Goal: Information Seeking & Learning: Learn about a topic

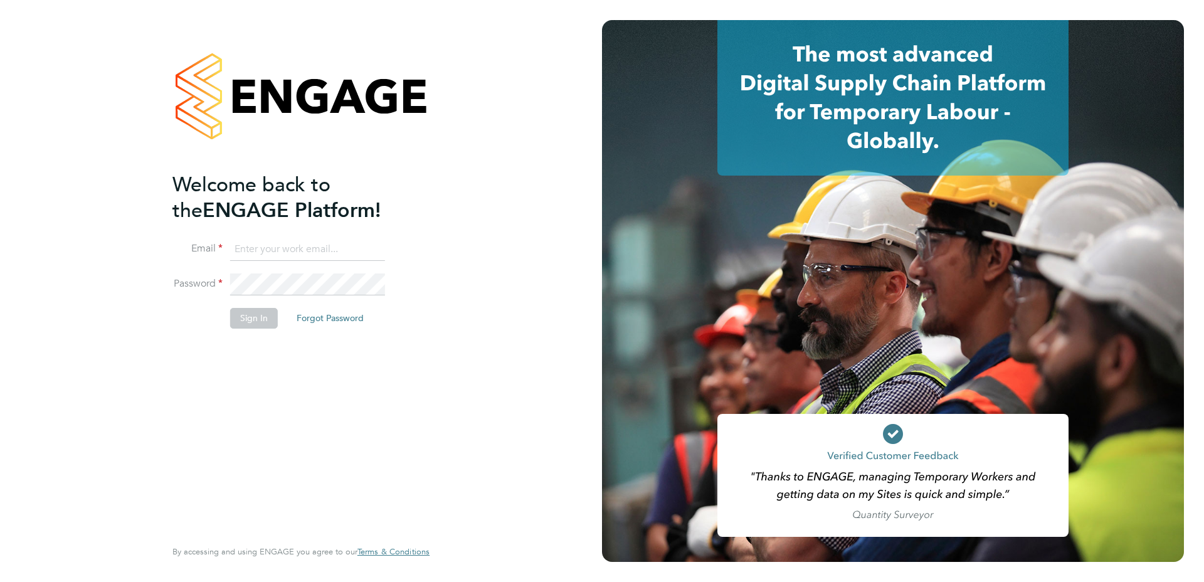
type input "hana@tr2rec.com"
click at [249, 313] on button "Sign In" at bounding box center [254, 318] width 48 height 20
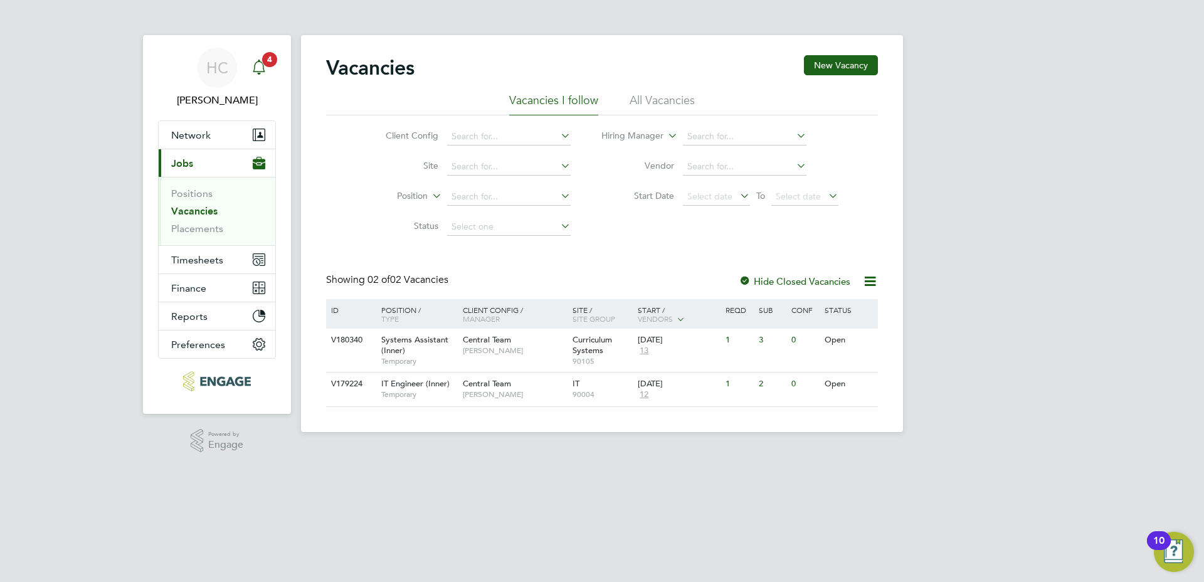
click at [266, 70] on icon "Main navigation" at bounding box center [258, 67] width 15 height 15
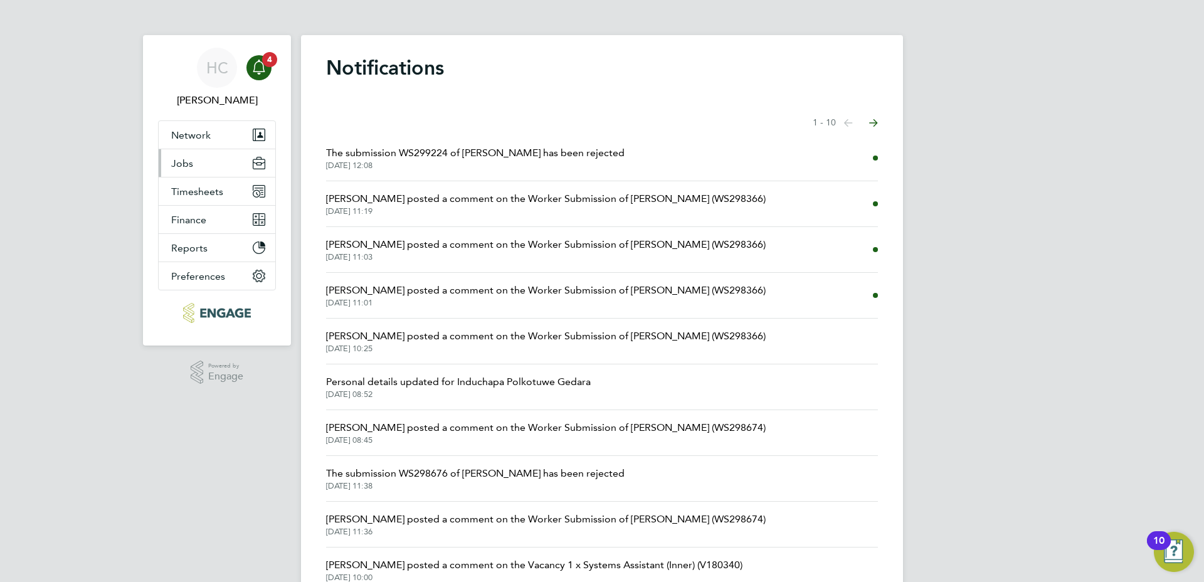
click at [192, 166] on span "Jobs" at bounding box center [182, 163] width 22 height 12
click at [188, 160] on span "Jobs" at bounding box center [182, 163] width 22 height 12
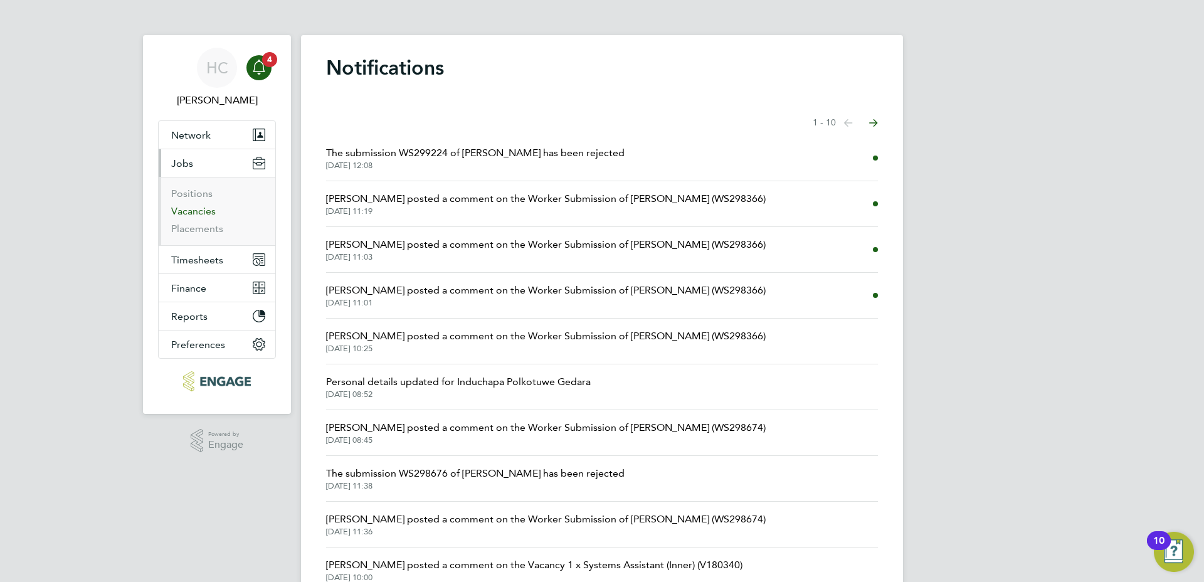
click at [207, 212] on link "Vacancies" at bounding box center [193, 211] width 45 height 12
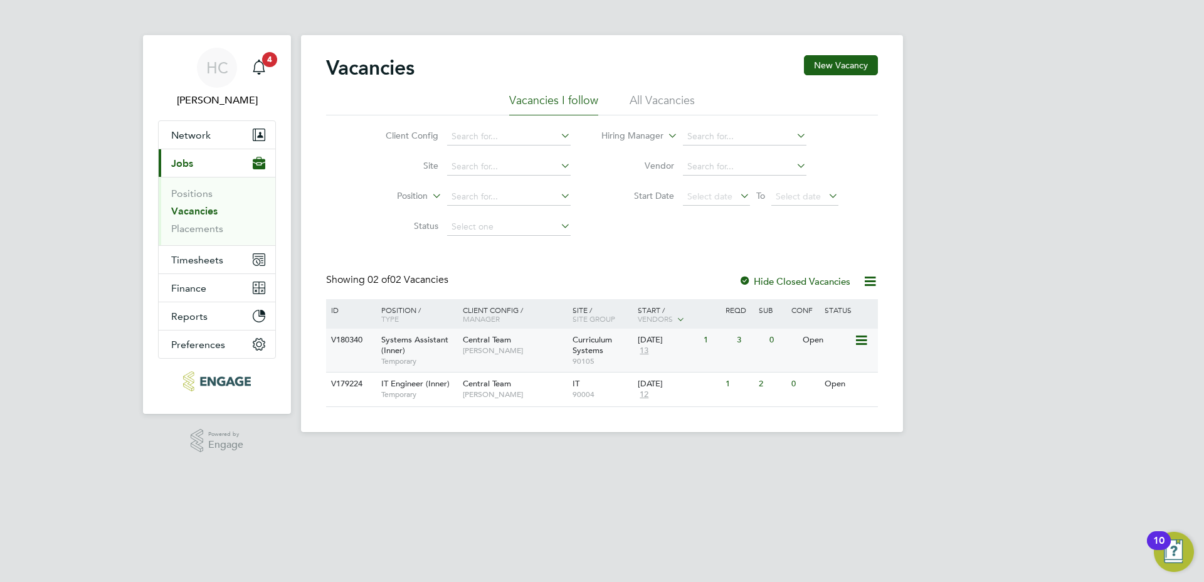
click at [409, 346] on div "Systems Assistant (Inner) Temporary" at bounding box center [416, 350] width 88 height 43
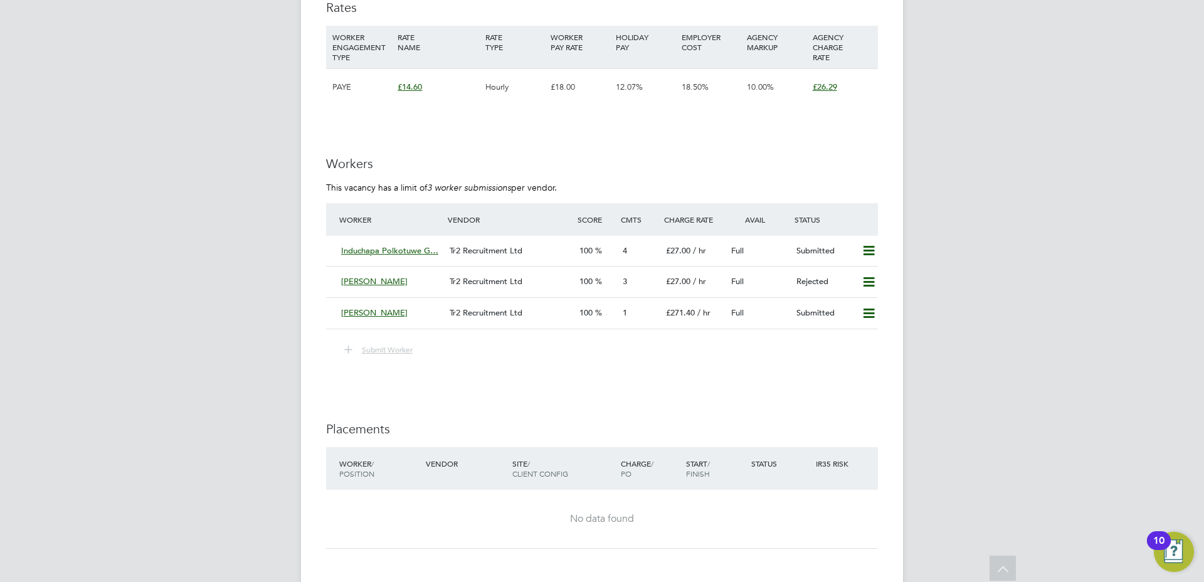
scroll to position [1827, 0]
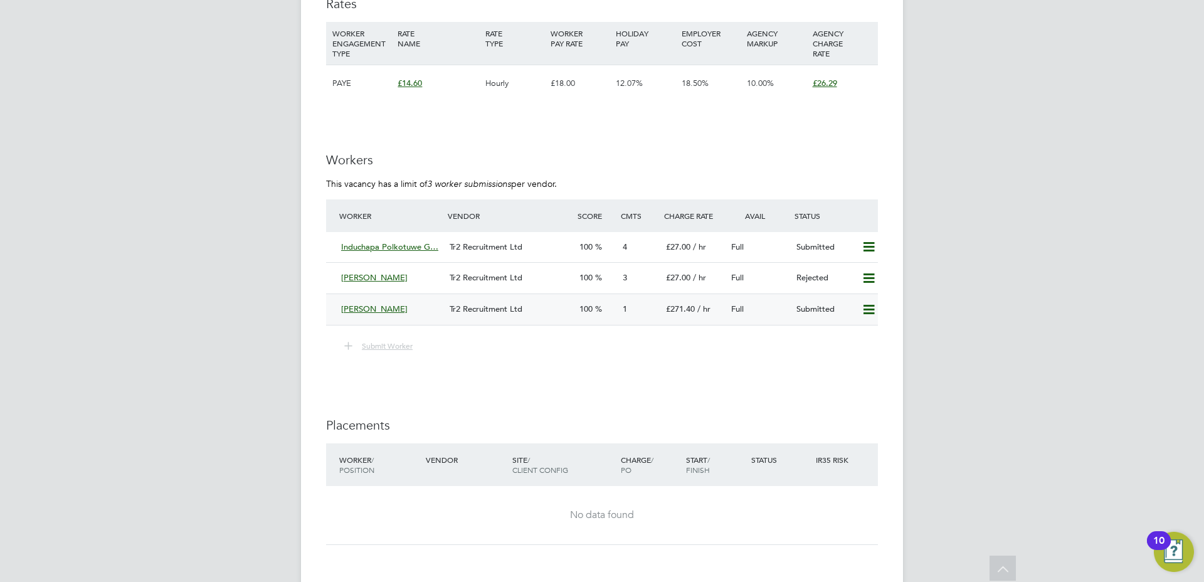
click at [512, 301] on div "Tr2 Recruitment Ltd" at bounding box center [510, 309] width 130 height 21
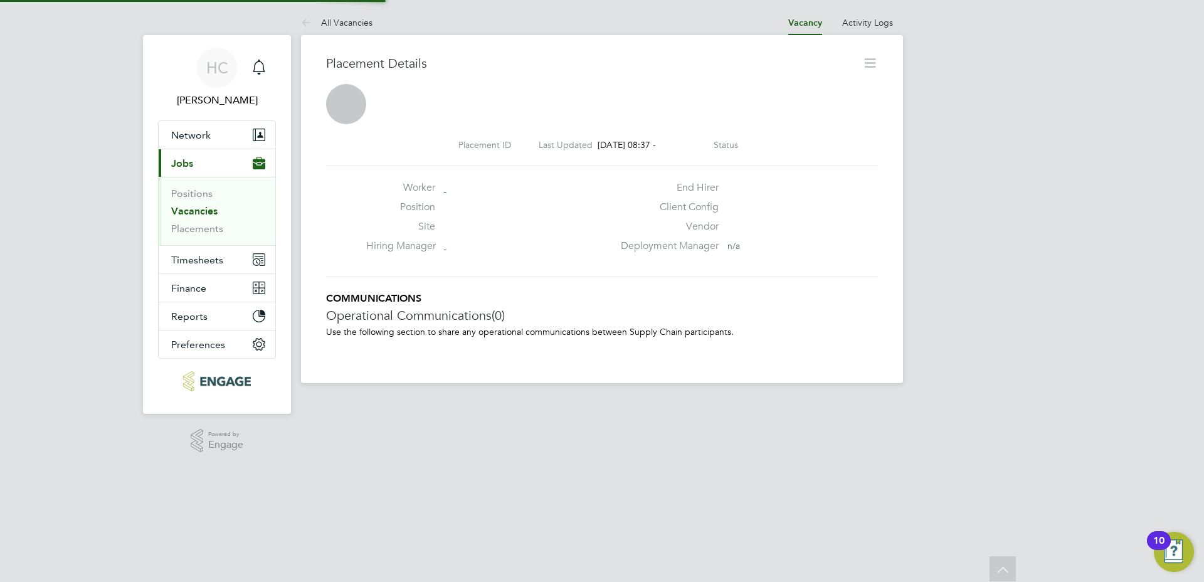
scroll to position [12, 100]
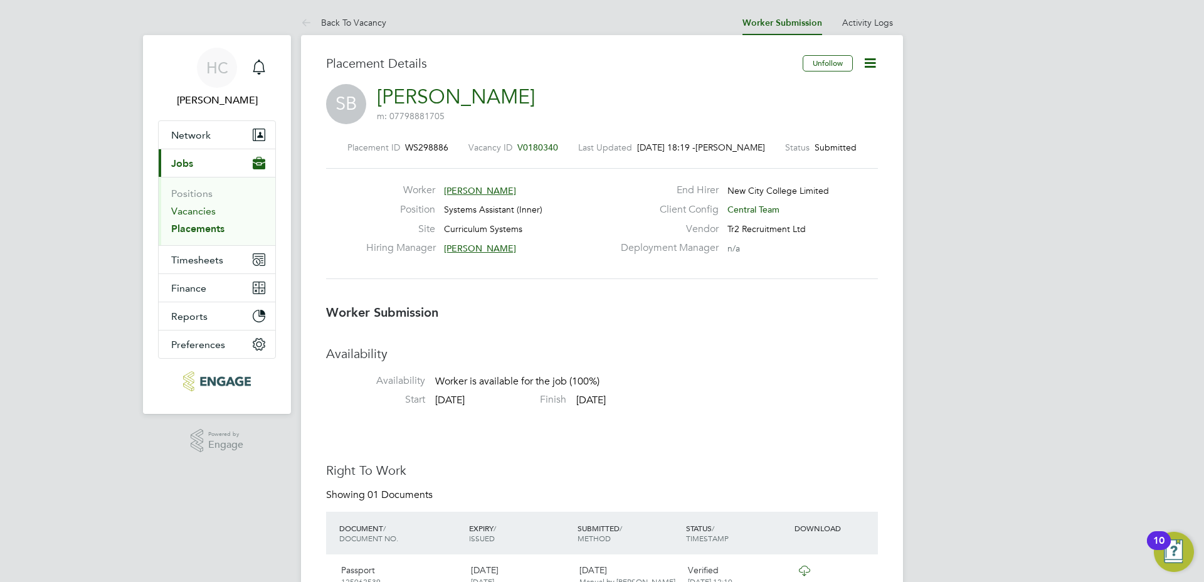
click at [191, 214] on link "Vacancies" at bounding box center [193, 211] width 45 height 12
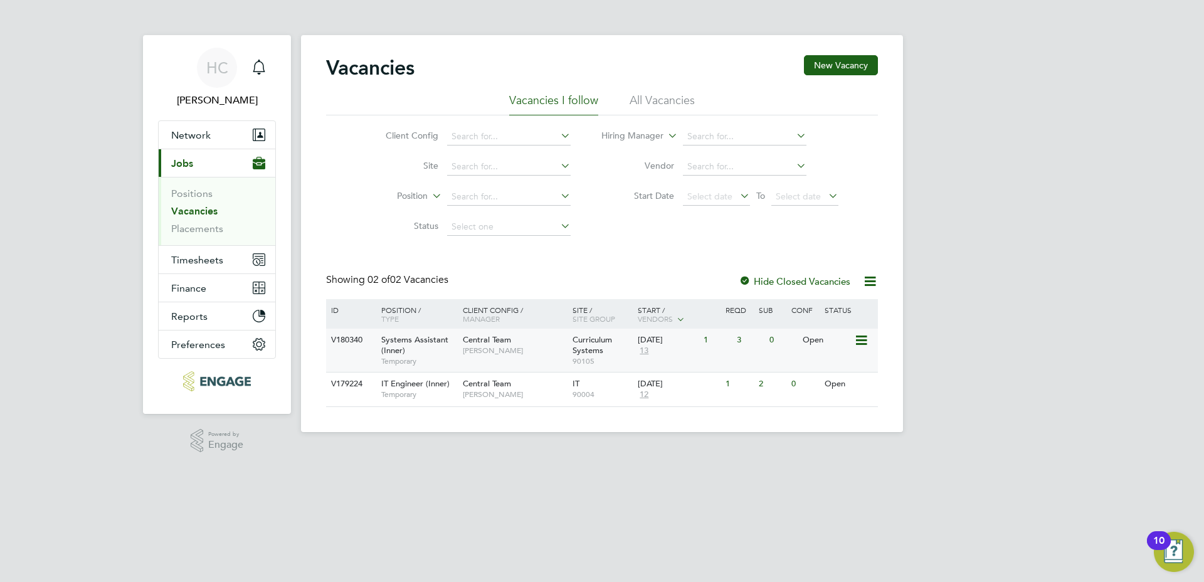
click at [412, 349] on div "Systems Assistant (Inner) Temporary" at bounding box center [416, 350] width 88 height 43
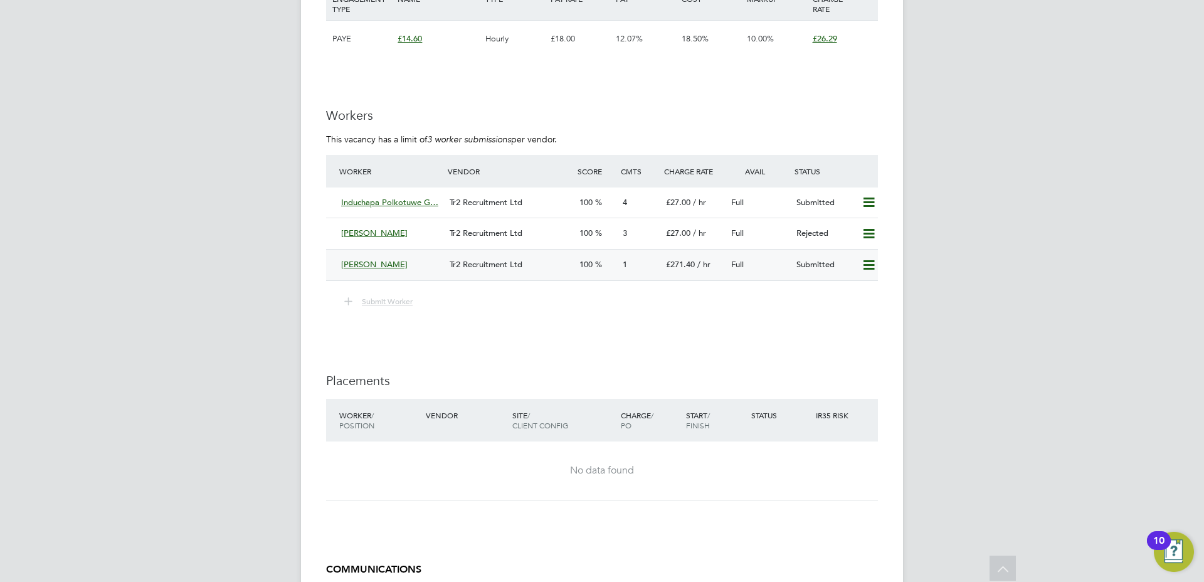
scroll to position [1782, 0]
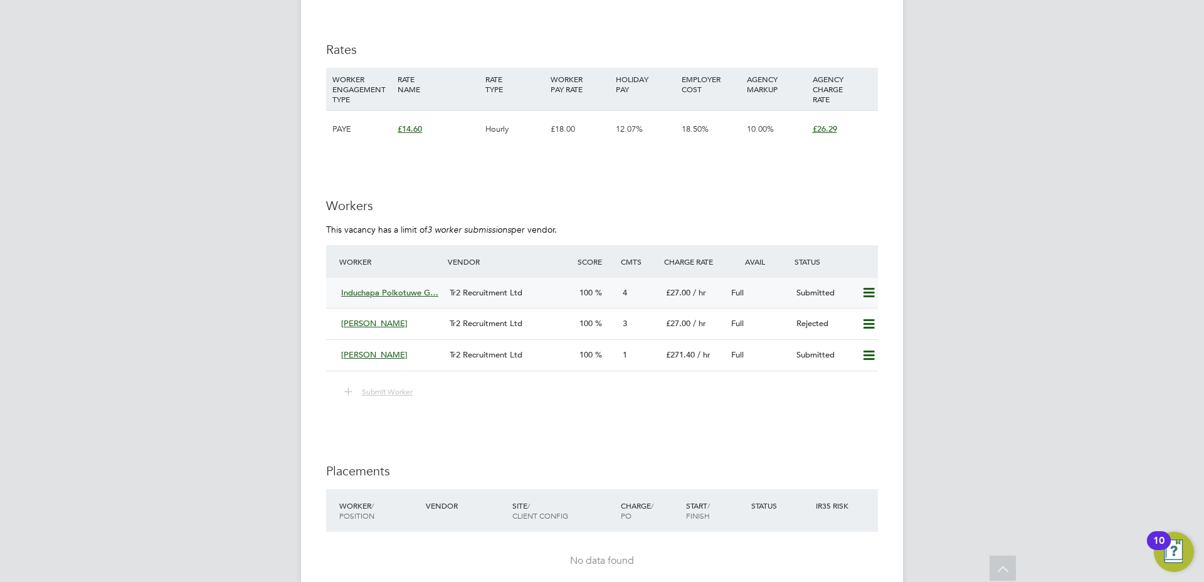
click at [383, 295] on span "Induchapa Polkotuwe G…" at bounding box center [389, 292] width 97 height 11
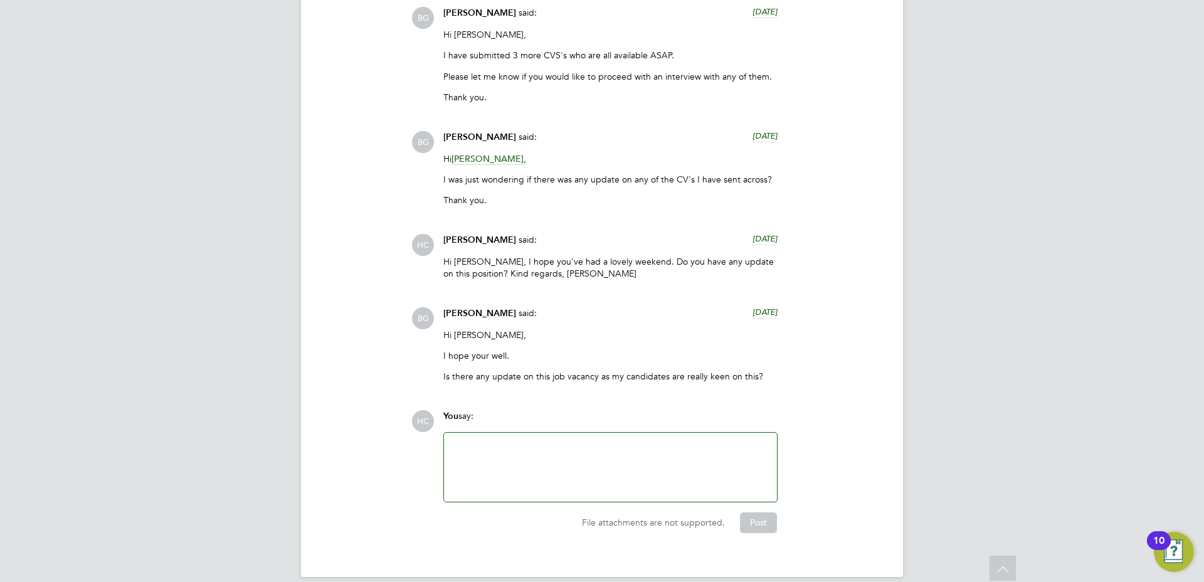
scroll to position [3691, 0]
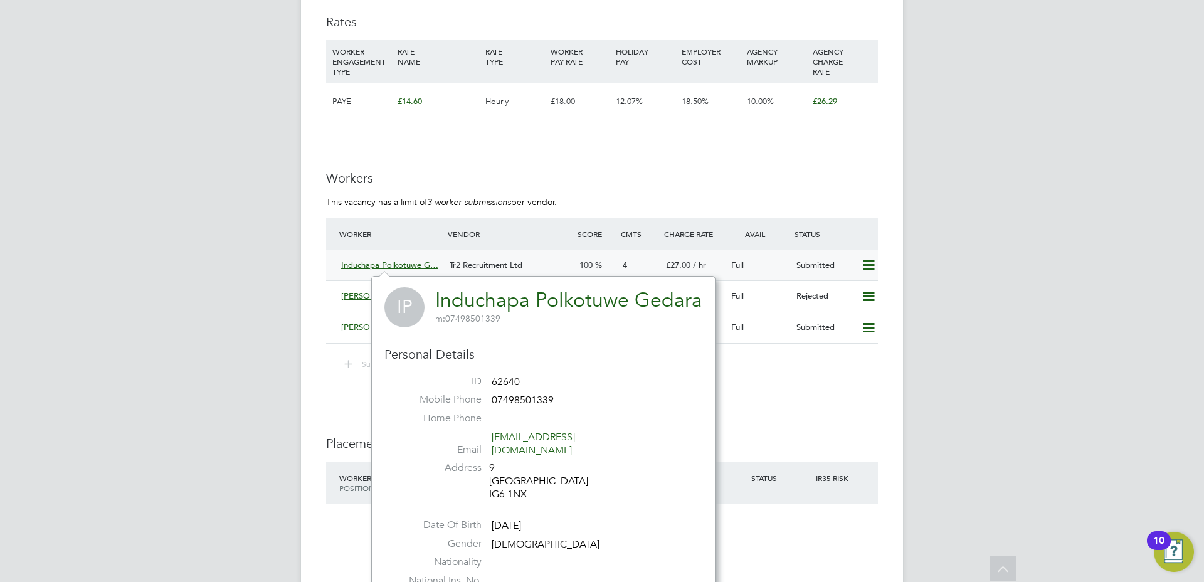
click at [543, 265] on div "Tr2 Recruitment Ltd" at bounding box center [510, 265] width 130 height 21
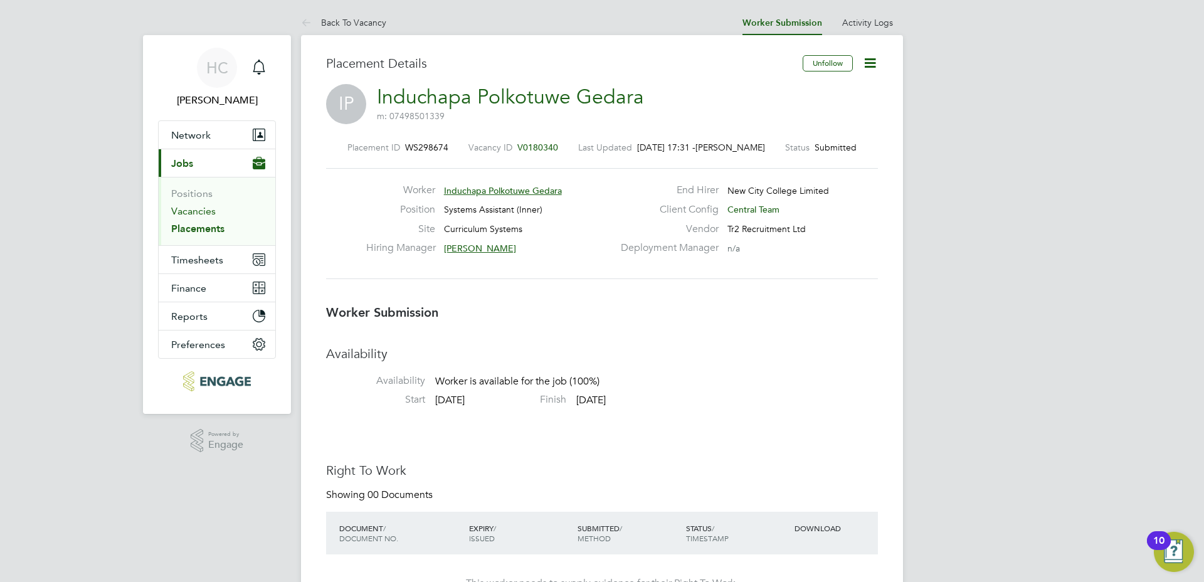
click at [195, 216] on link "Vacancies" at bounding box center [193, 211] width 45 height 12
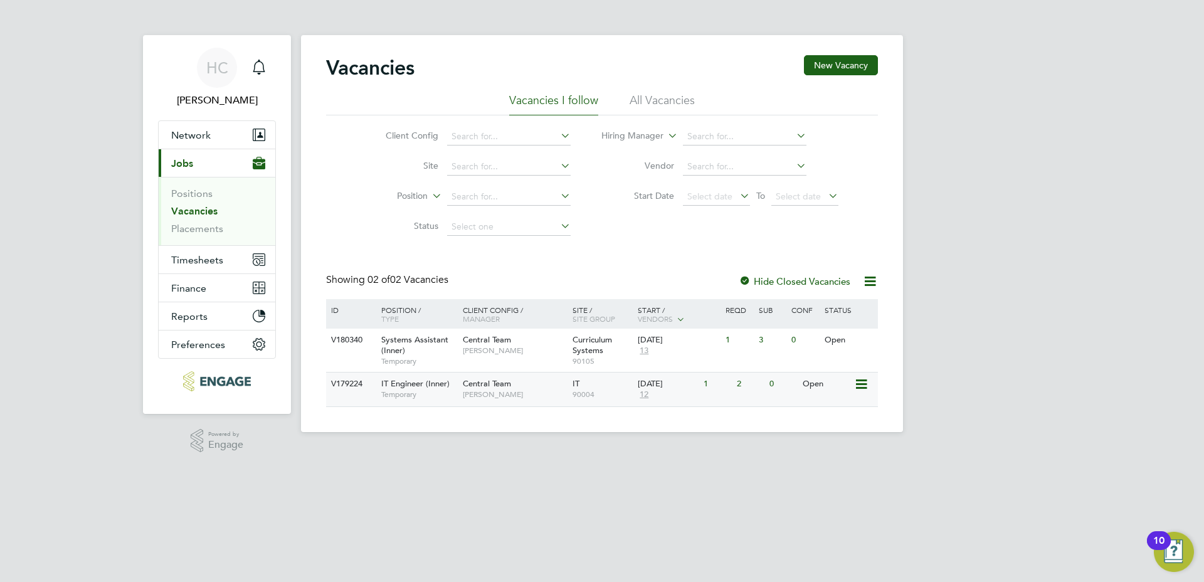
click at [408, 386] on span "IT Engineer (Inner)" at bounding box center [415, 383] width 68 height 11
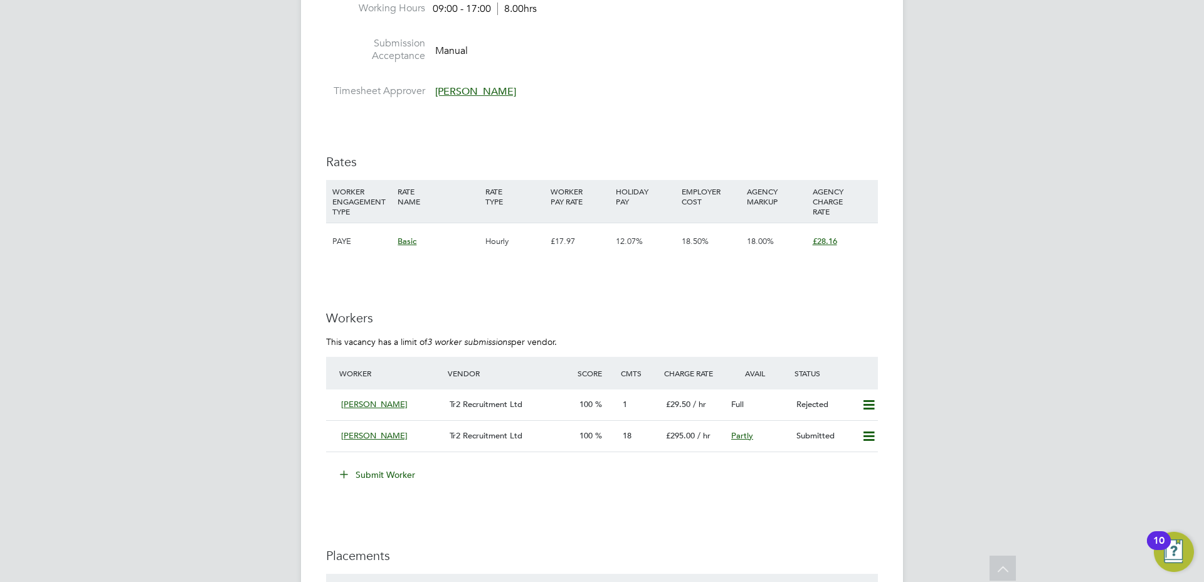
scroll to position [1775, 0]
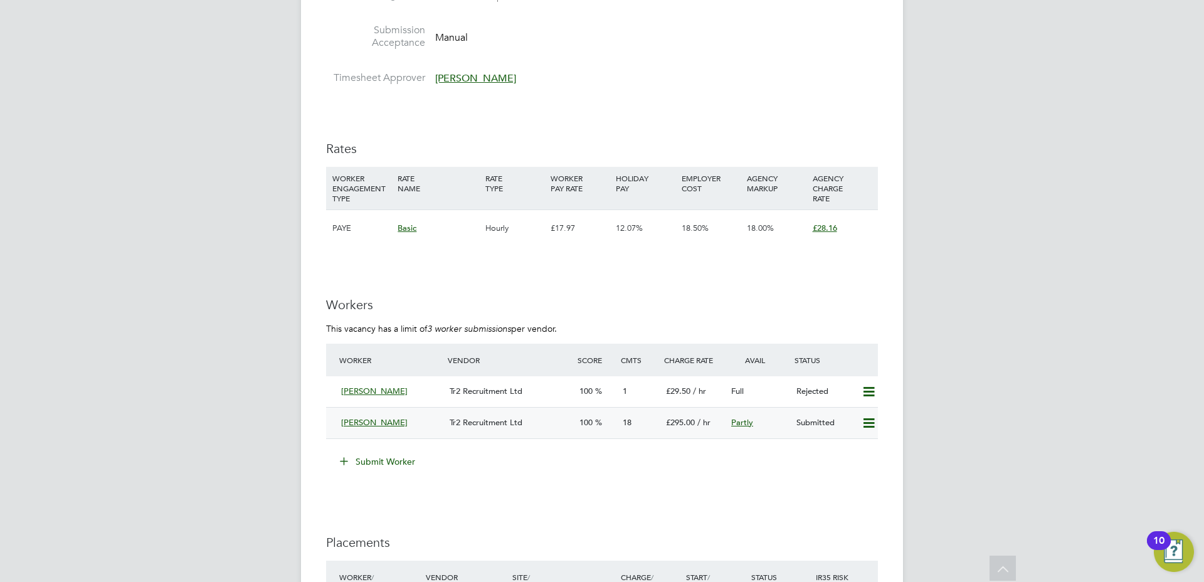
click at [560, 419] on div "Tr2 Recruitment Ltd" at bounding box center [510, 423] width 130 height 21
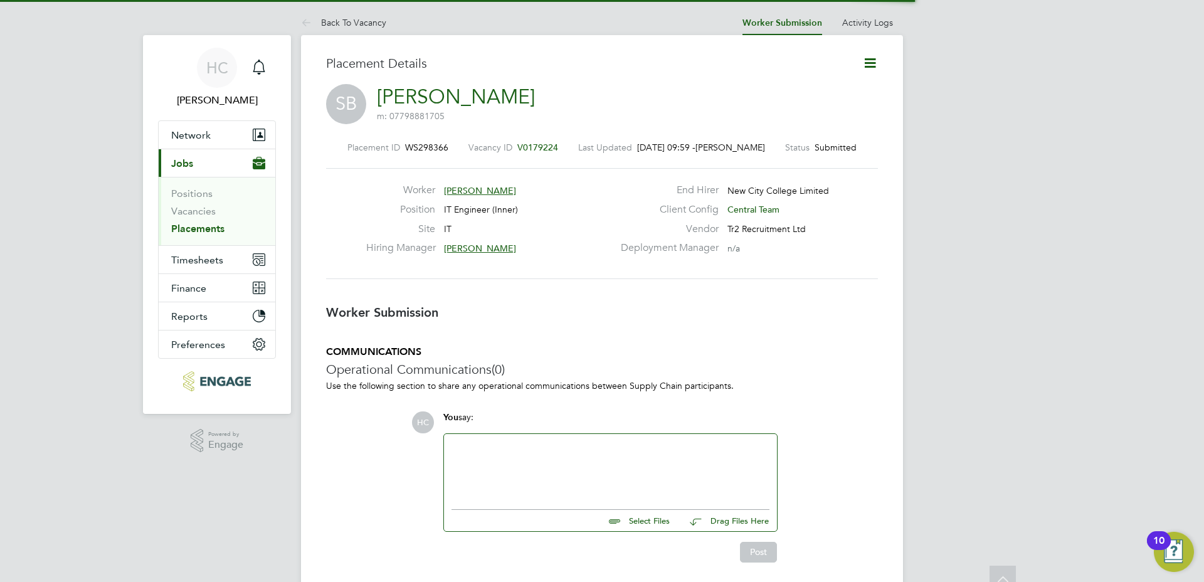
scroll to position [12, 88]
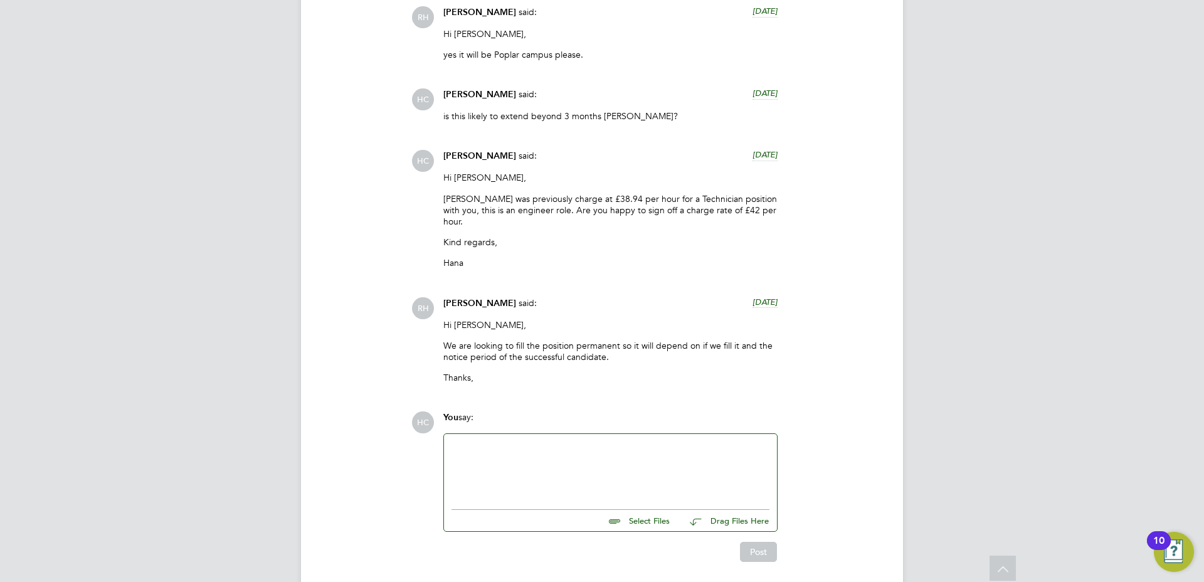
click at [520, 441] on div at bounding box center [611, 468] width 318 height 54
click at [483, 441] on div at bounding box center [611, 468] width 318 height 54
